Goal: Task Accomplishment & Management: Manage account settings

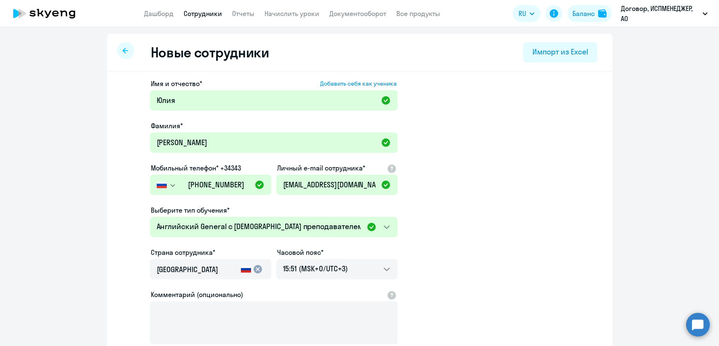
select select "english_adult_not_native_speaker"
select select "3"
click at [123, 56] on div at bounding box center [125, 50] width 17 height 17
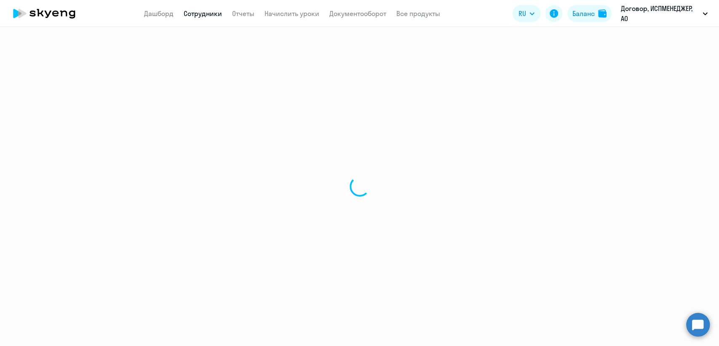
select select "30"
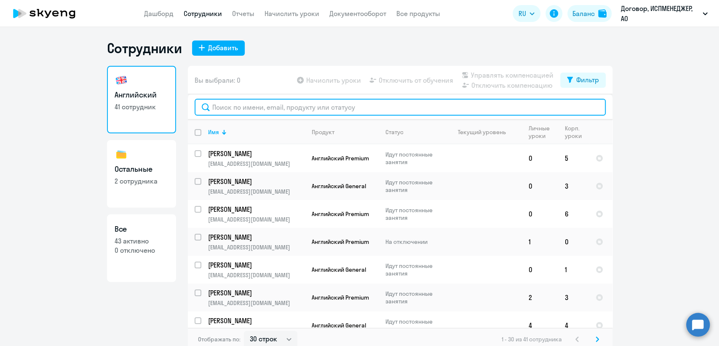
click at [239, 107] on input "text" at bounding box center [400, 107] width 411 height 17
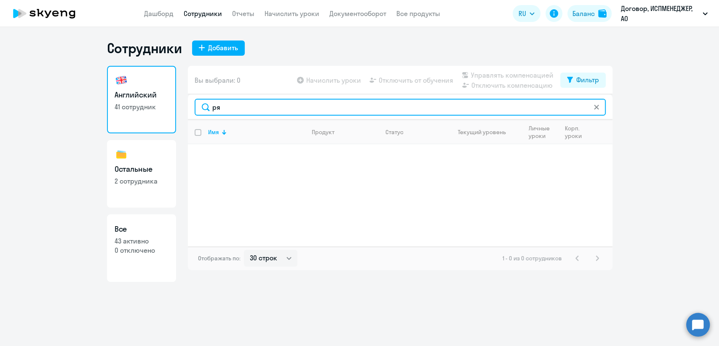
type input "р"
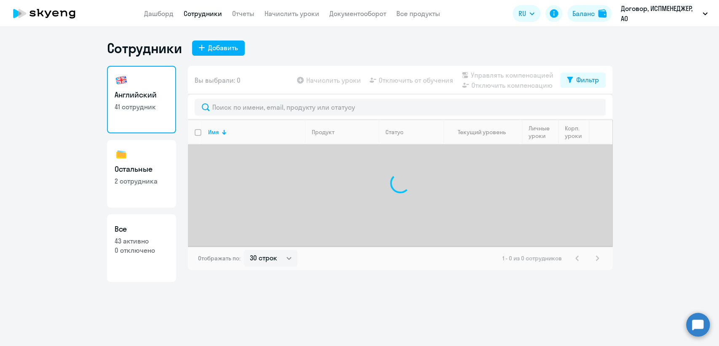
click at [122, 170] on h3 "Остальные" at bounding box center [142, 169] width 54 height 11
select select "30"
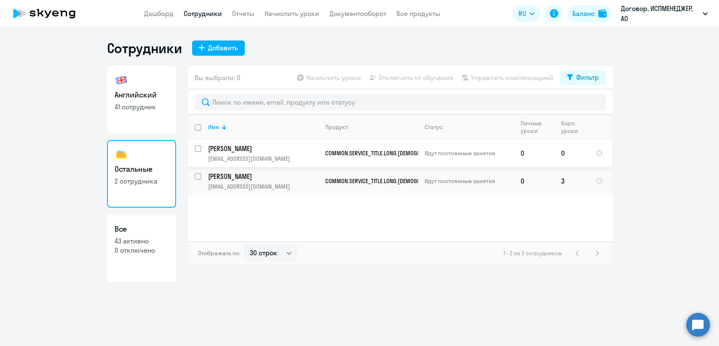
click at [257, 149] on p "[PERSON_NAME]" at bounding box center [263, 148] width 110 height 9
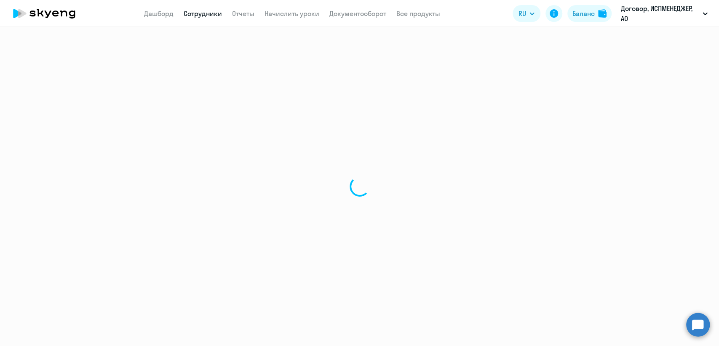
select select "others"
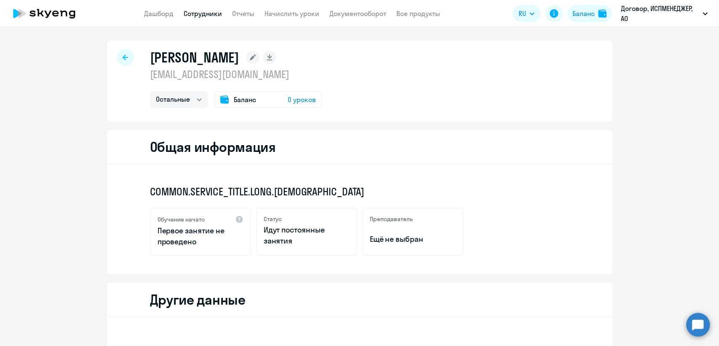
click at [240, 95] on span "Баланс" at bounding box center [245, 99] width 22 height 10
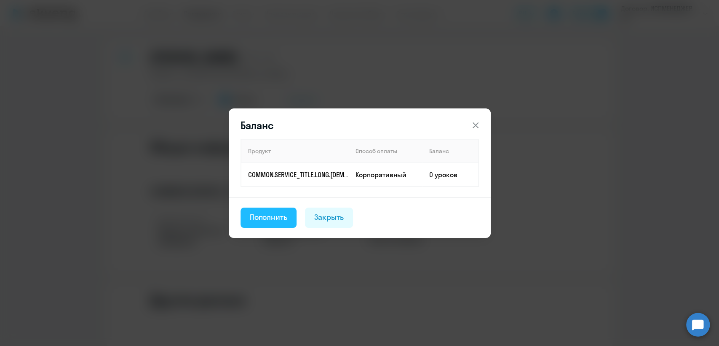
click at [274, 213] on div "Пополнить" at bounding box center [269, 217] width 38 height 11
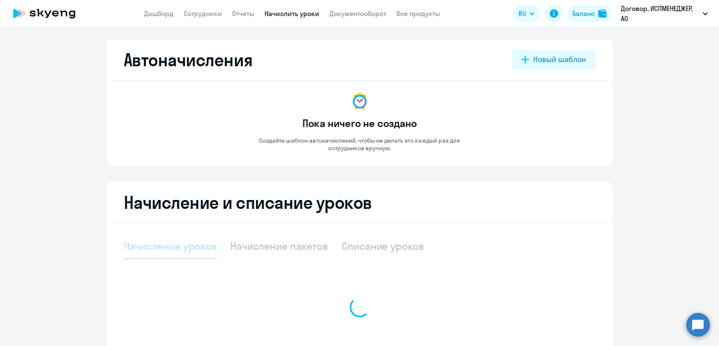
select select "10"
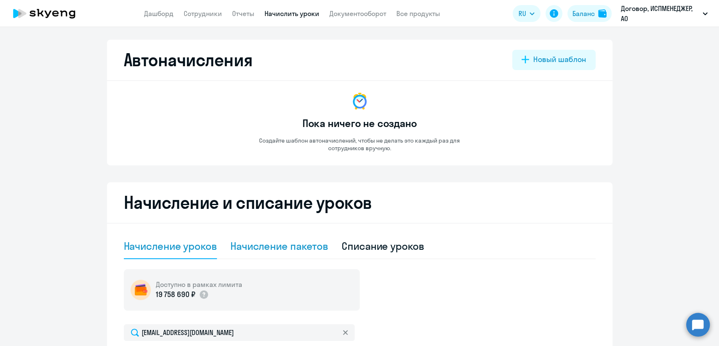
click at [271, 246] on div "Начисление пакетов" at bounding box center [280, 245] width 98 height 13
select select "10"
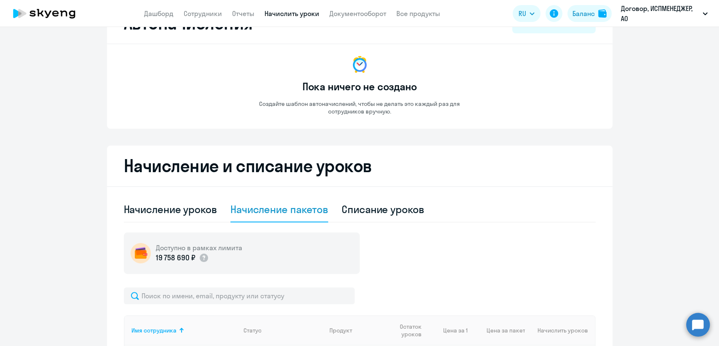
scroll to position [187, 0]
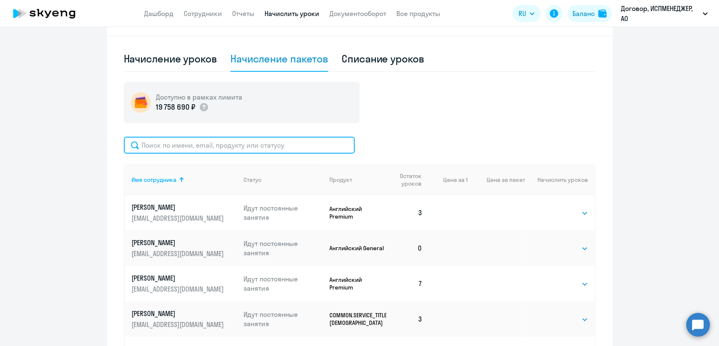
click at [161, 148] on input "text" at bounding box center [239, 145] width 231 height 17
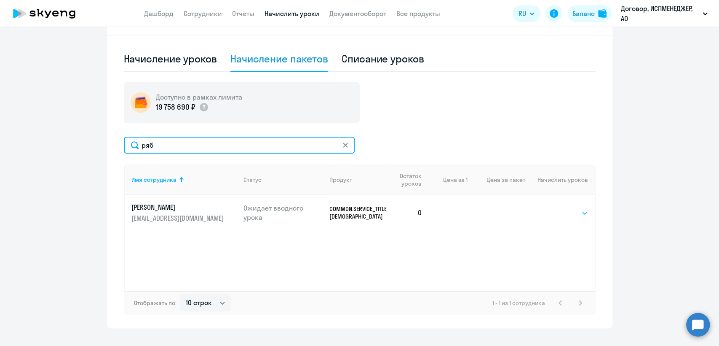
type input "ряб"
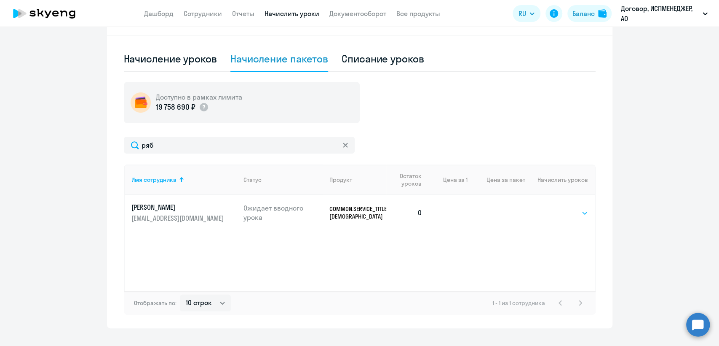
click at [582, 210] on select "Выбрать 4 8 16 32 64 96 128" at bounding box center [571, 213] width 35 height 10
select select "4"
click at [554, 208] on select "Выбрать 4 8 16 32 64 96 128" at bounding box center [571, 213] width 35 height 10
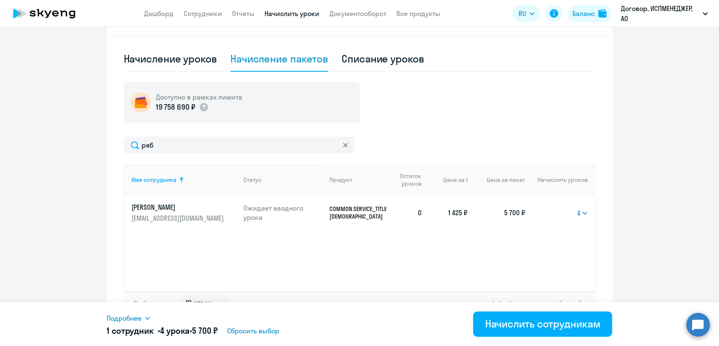
click at [364, 210] on p "COMMON.SERVICE_TITLE.LONG.[DEMOGRAPHIC_DATA]" at bounding box center [358, 212] width 57 height 15
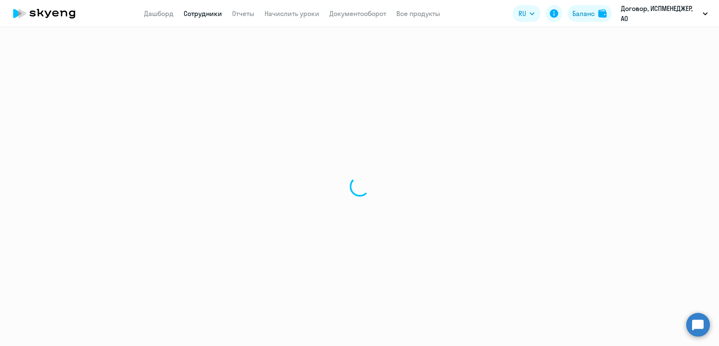
select select "others"
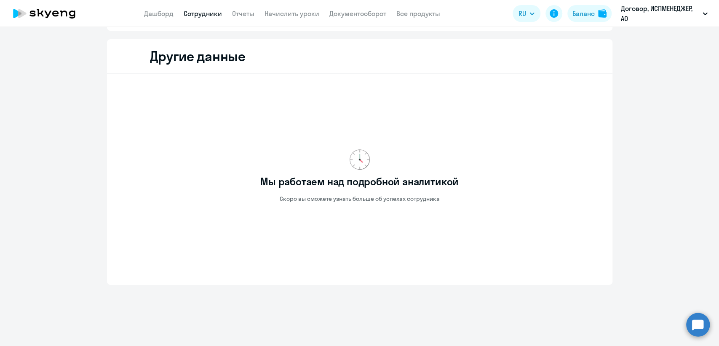
scroll to position [9, 0]
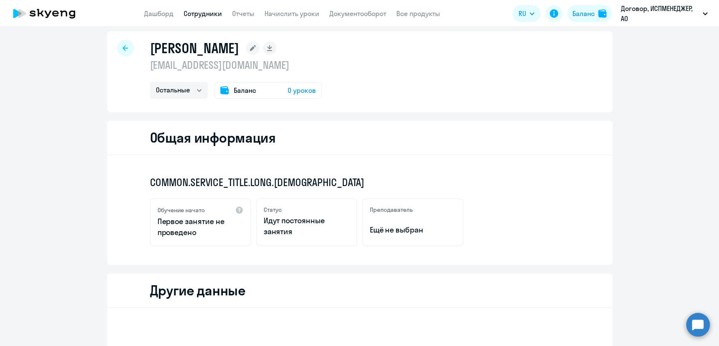
click at [245, 88] on span "Баланс" at bounding box center [245, 90] width 22 height 10
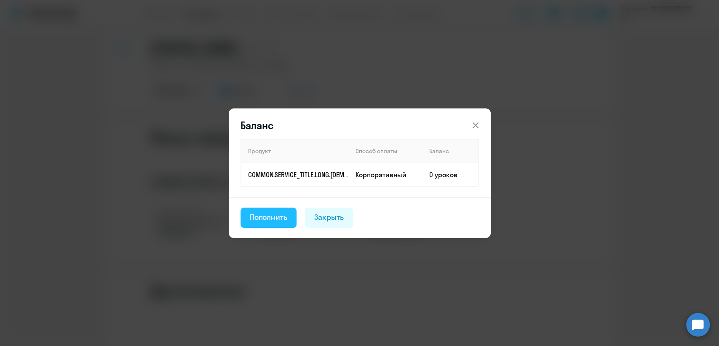
click at [273, 218] on div "Пополнить" at bounding box center [269, 217] width 38 height 11
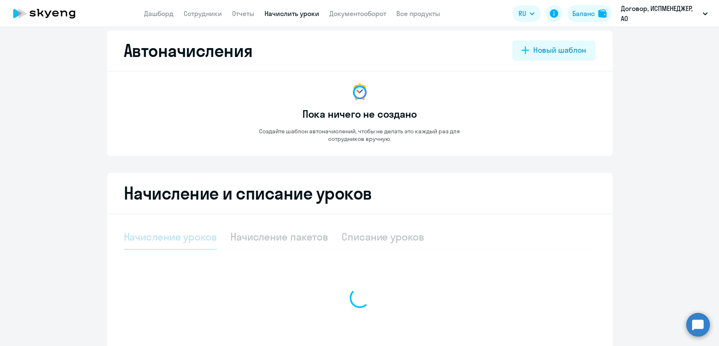
select select "10"
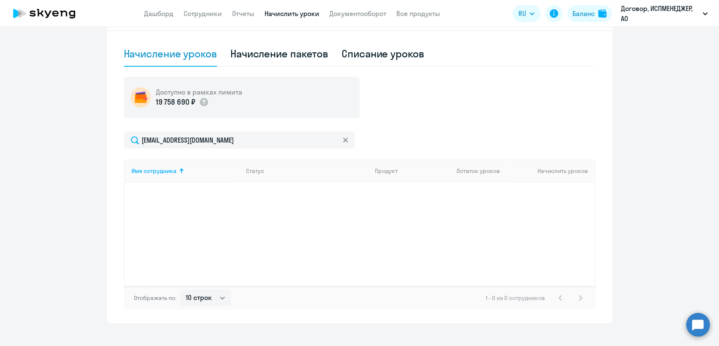
scroll to position [196, 0]
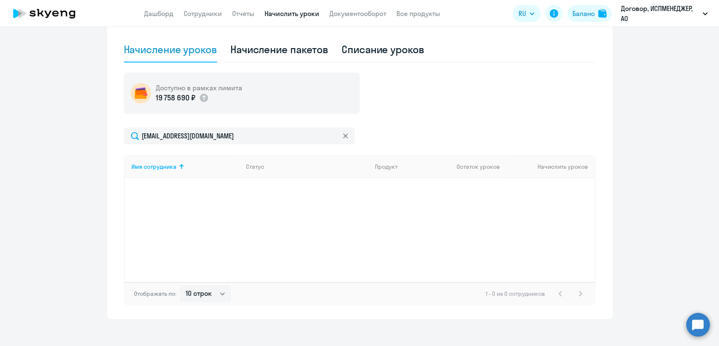
click at [447, 209] on div "Имя сотрудника Статус Продукт Остаток уроков Начислить уроков" at bounding box center [360, 218] width 472 height 126
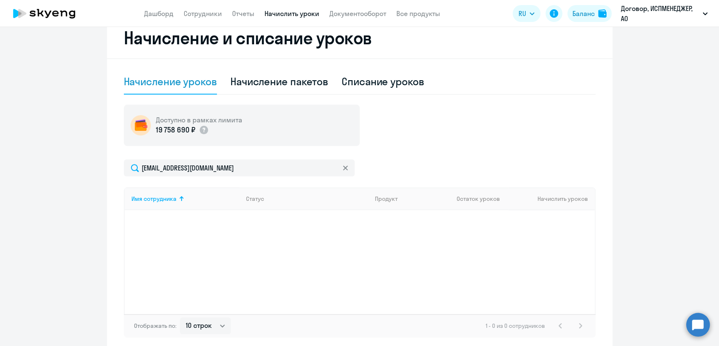
scroll to position [150, 0]
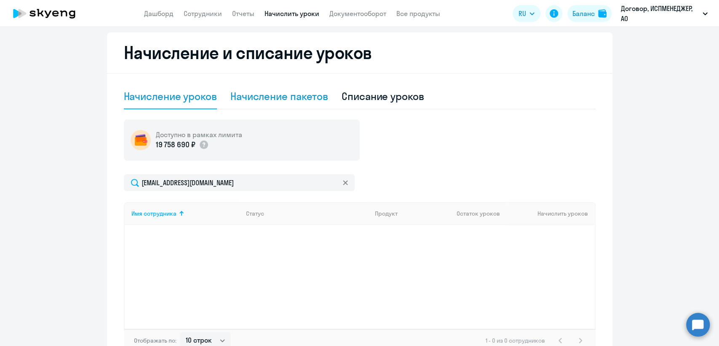
click at [315, 89] on div "Начисление пакетов" at bounding box center [280, 96] width 98 height 25
select select "10"
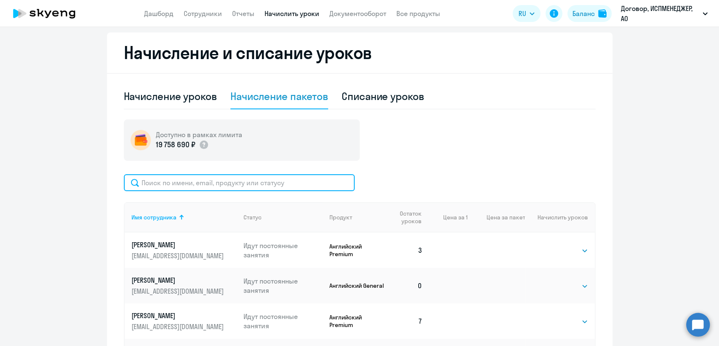
click at [159, 180] on input "text" at bounding box center [239, 182] width 231 height 17
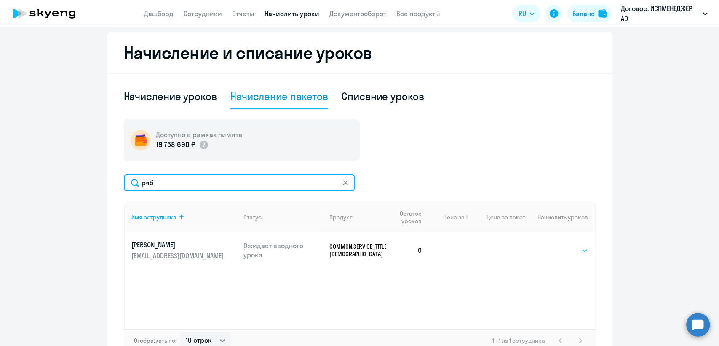
type input "ряб"
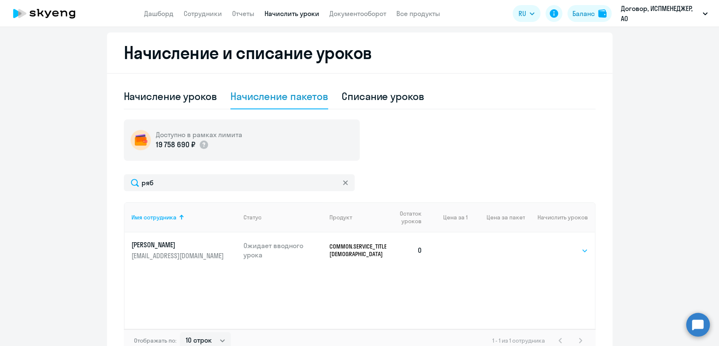
click at [581, 249] on select "Выбрать 4 8 16 32 64 96 128" at bounding box center [571, 250] width 35 height 10
select select "4"
click at [554, 245] on select "Выбрать 4 8 16 32 64 96 128" at bounding box center [571, 250] width 35 height 10
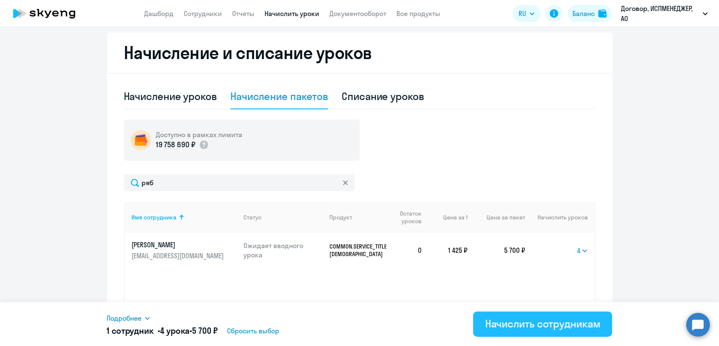
click at [533, 321] on div "Начислить сотрудникам" at bounding box center [542, 323] width 115 height 13
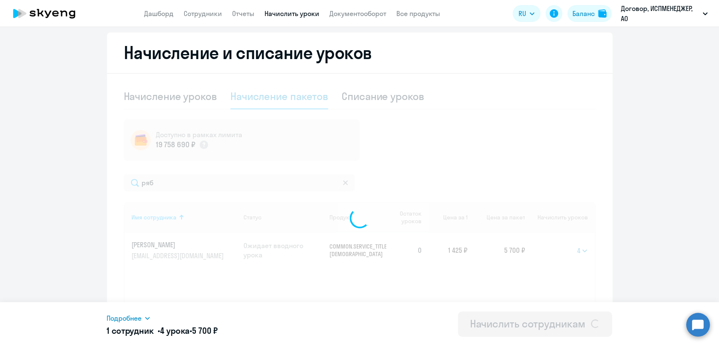
select select
